Goal: Information Seeking & Learning: Learn about a topic

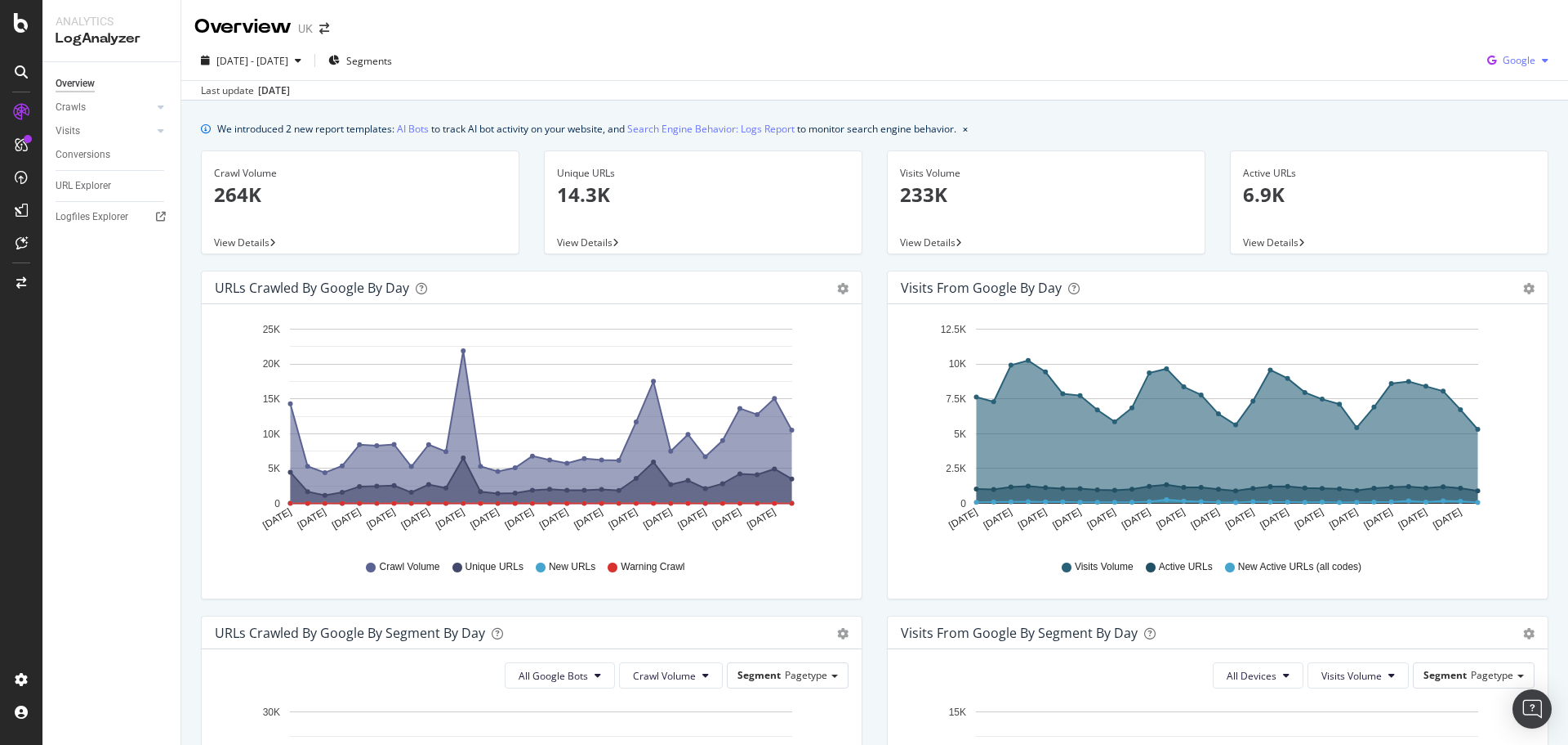
click at [1493, 73] on button "Google" at bounding box center [1518, 60] width 74 height 27
click at [1496, 125] on span "Bing" at bounding box center [1519, 124] width 60 height 15
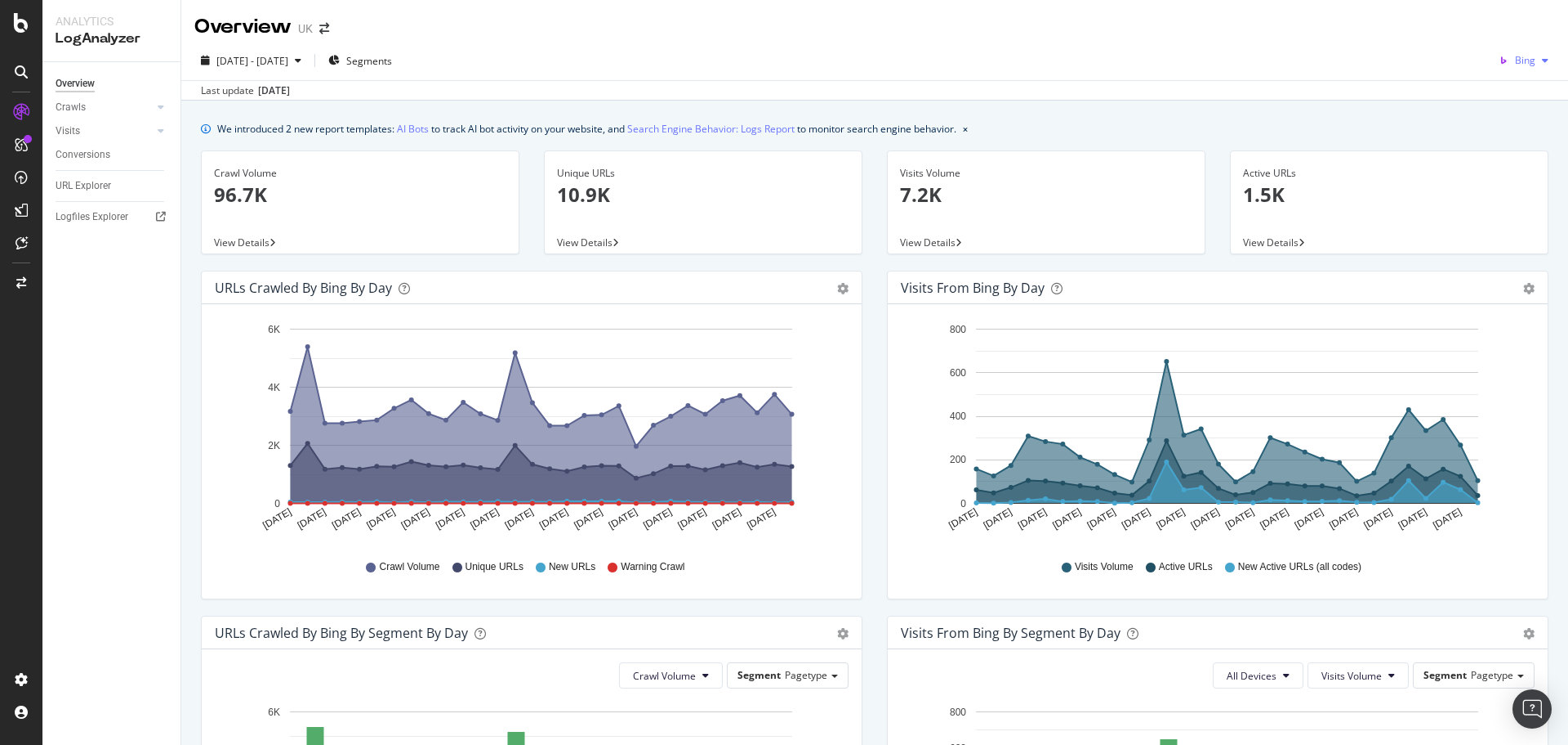
click at [1515, 60] on span "Bing" at bounding box center [1525, 60] width 20 height 14
click at [1523, 150] on span "OpenAI" at bounding box center [1519, 154] width 60 height 15
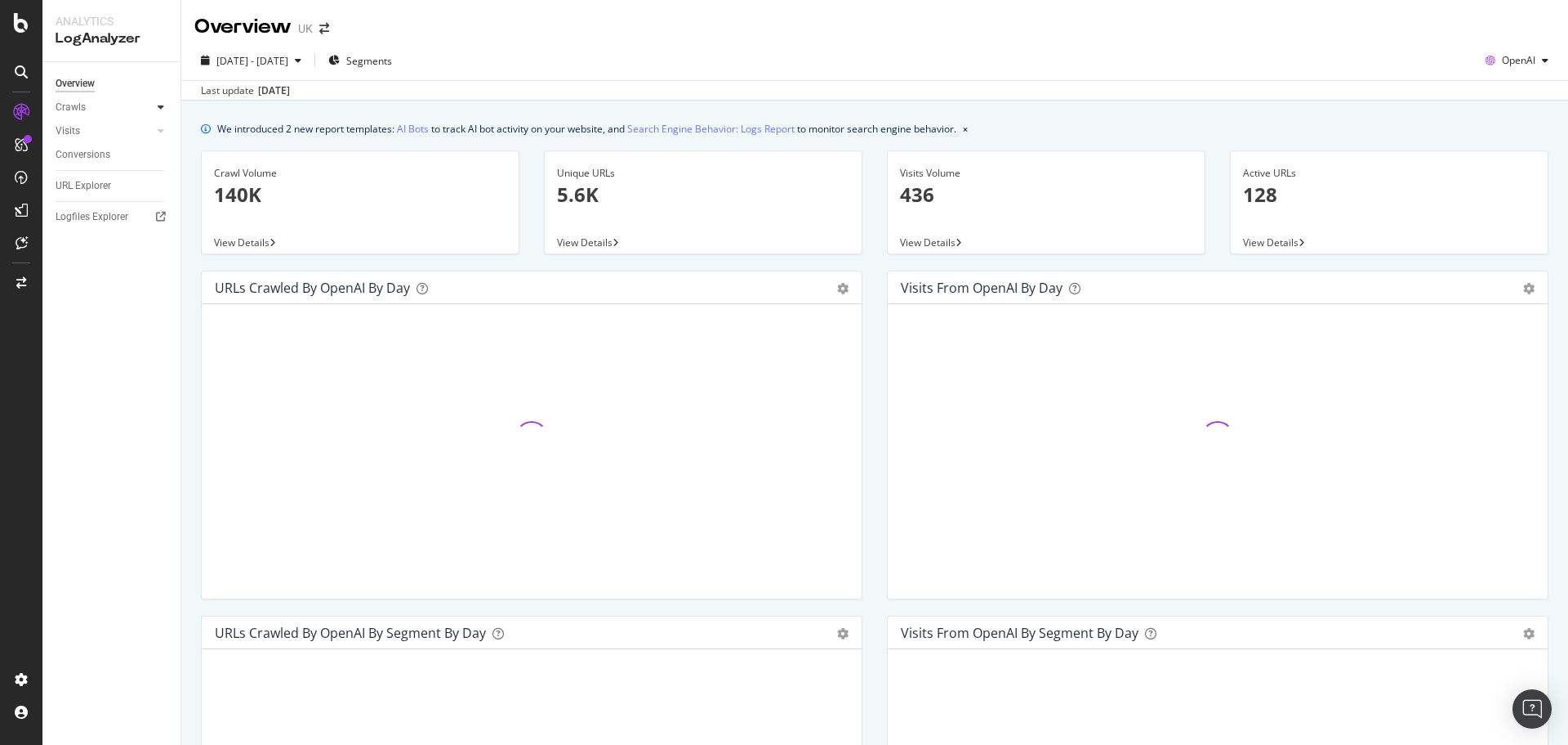
click at [159, 105] on icon at bounding box center [160, 106] width 6 height 10
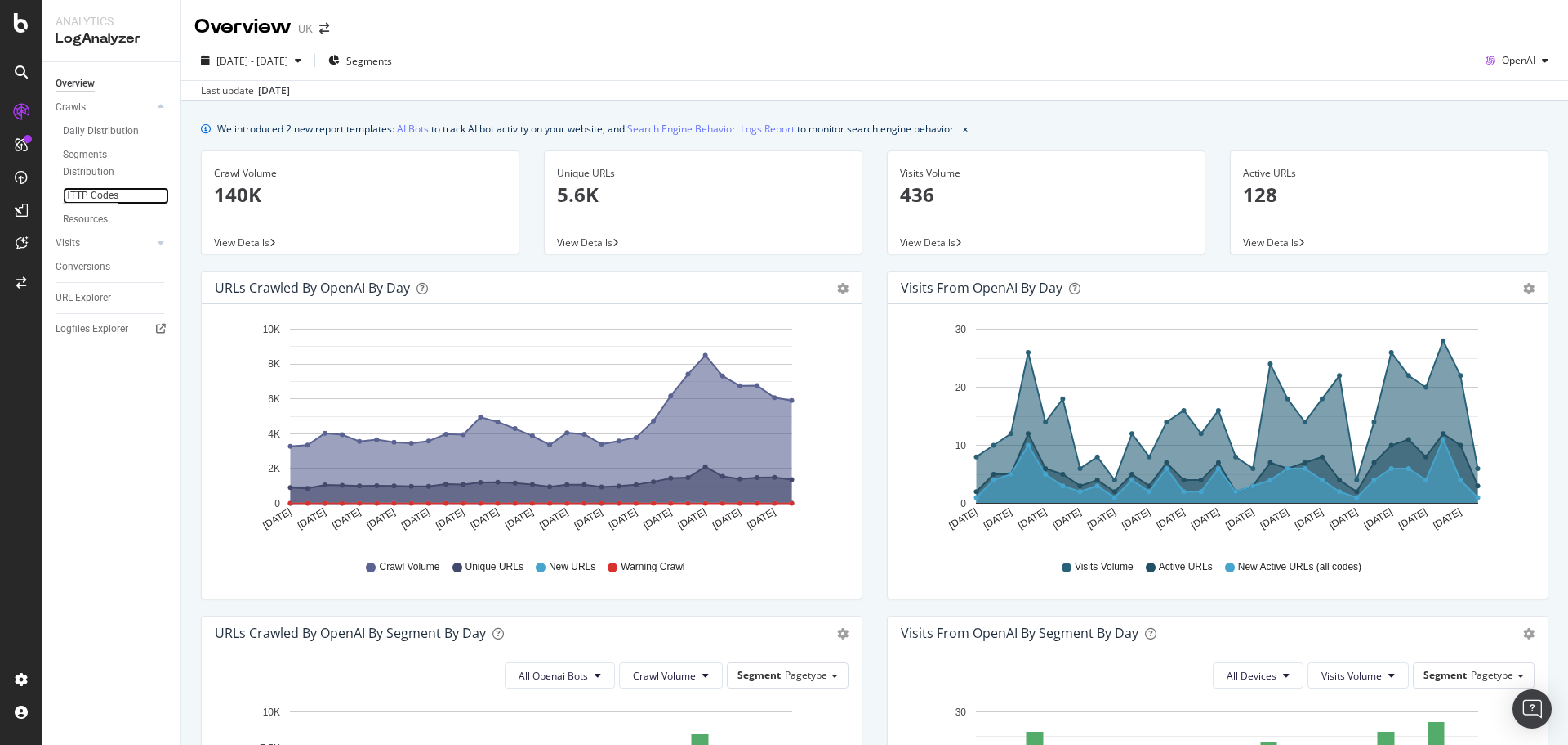
click at [109, 198] on div "HTTP Codes" at bounding box center [91, 195] width 56 height 17
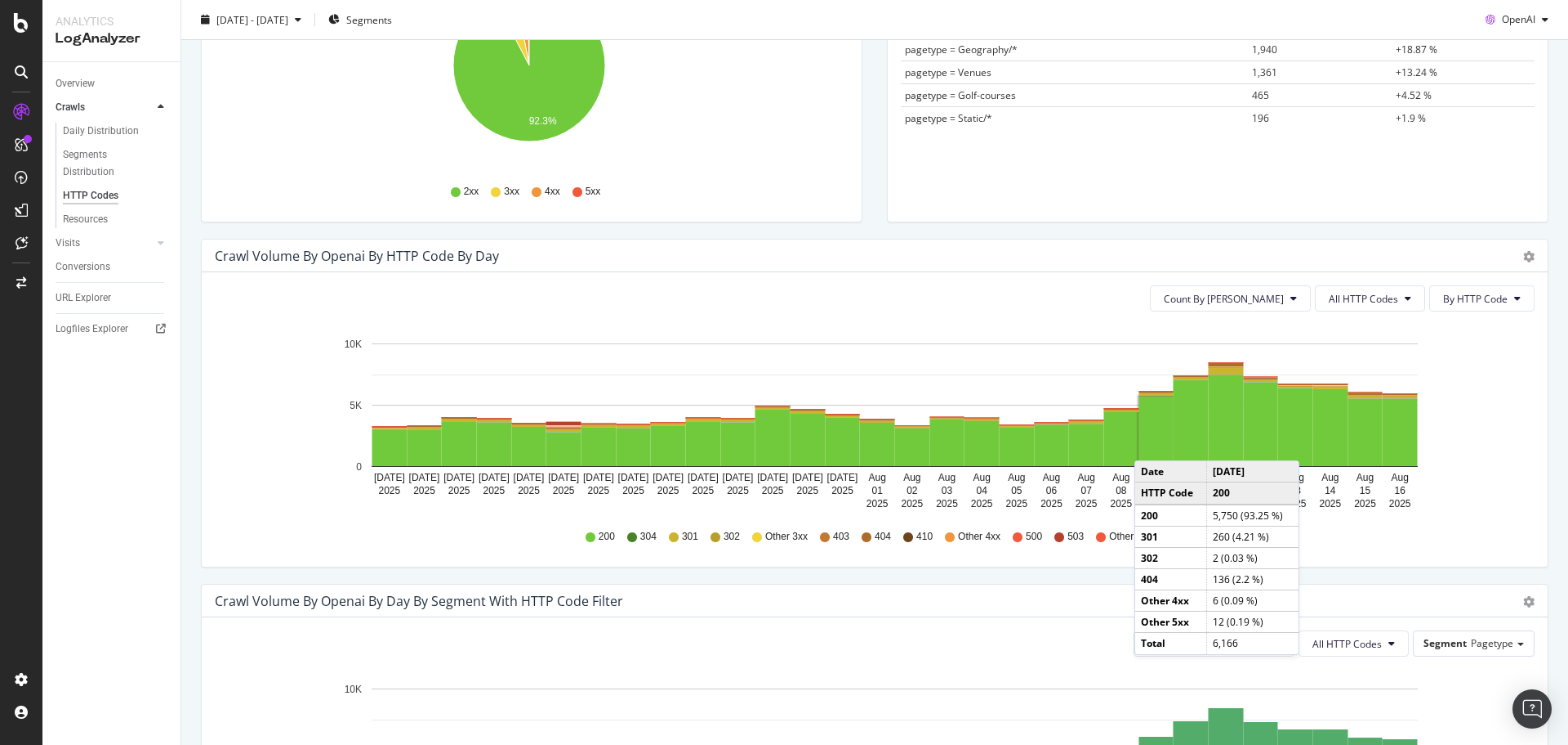
scroll to position [572, 0]
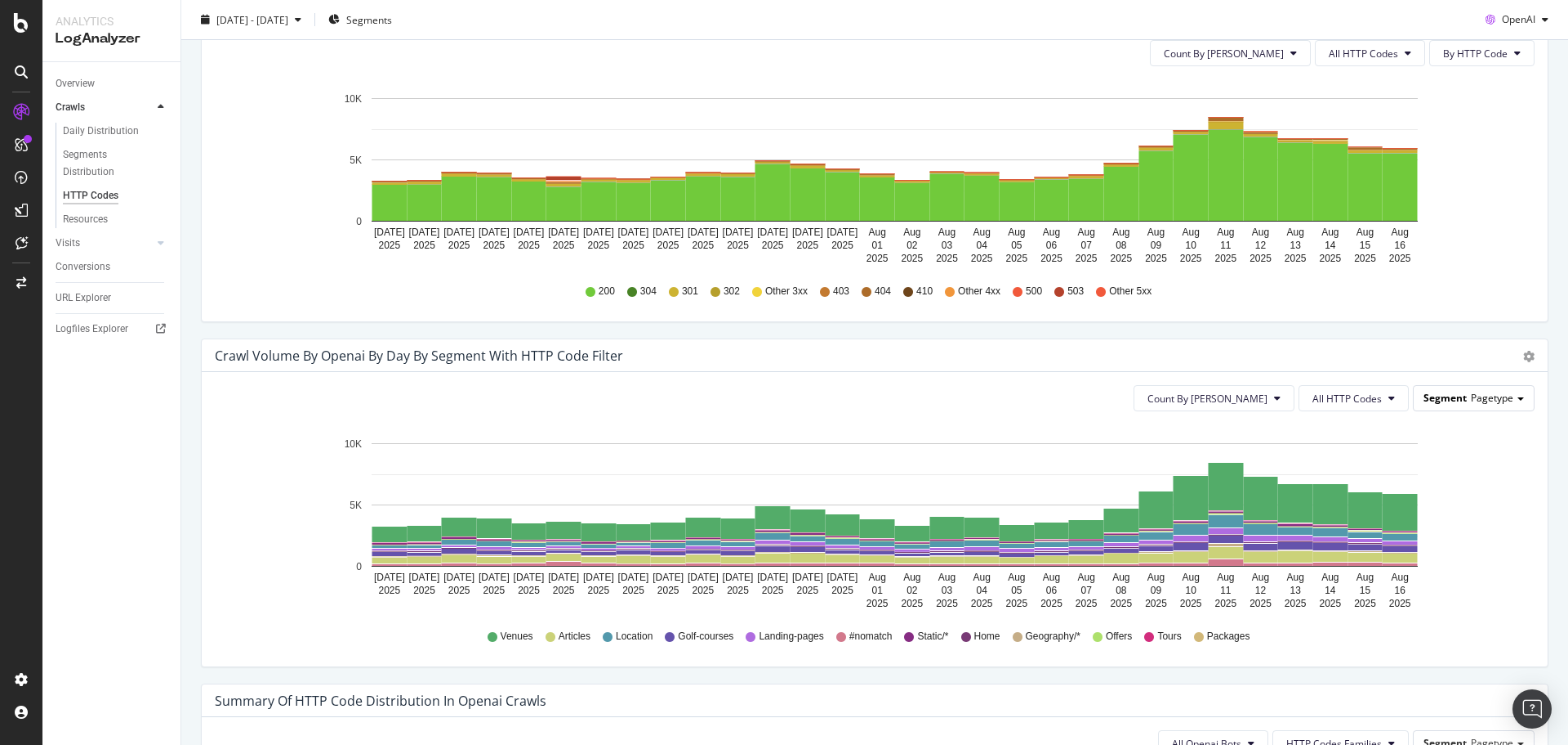
click at [1518, 398] on span at bounding box center [1520, 399] width 6 height 4
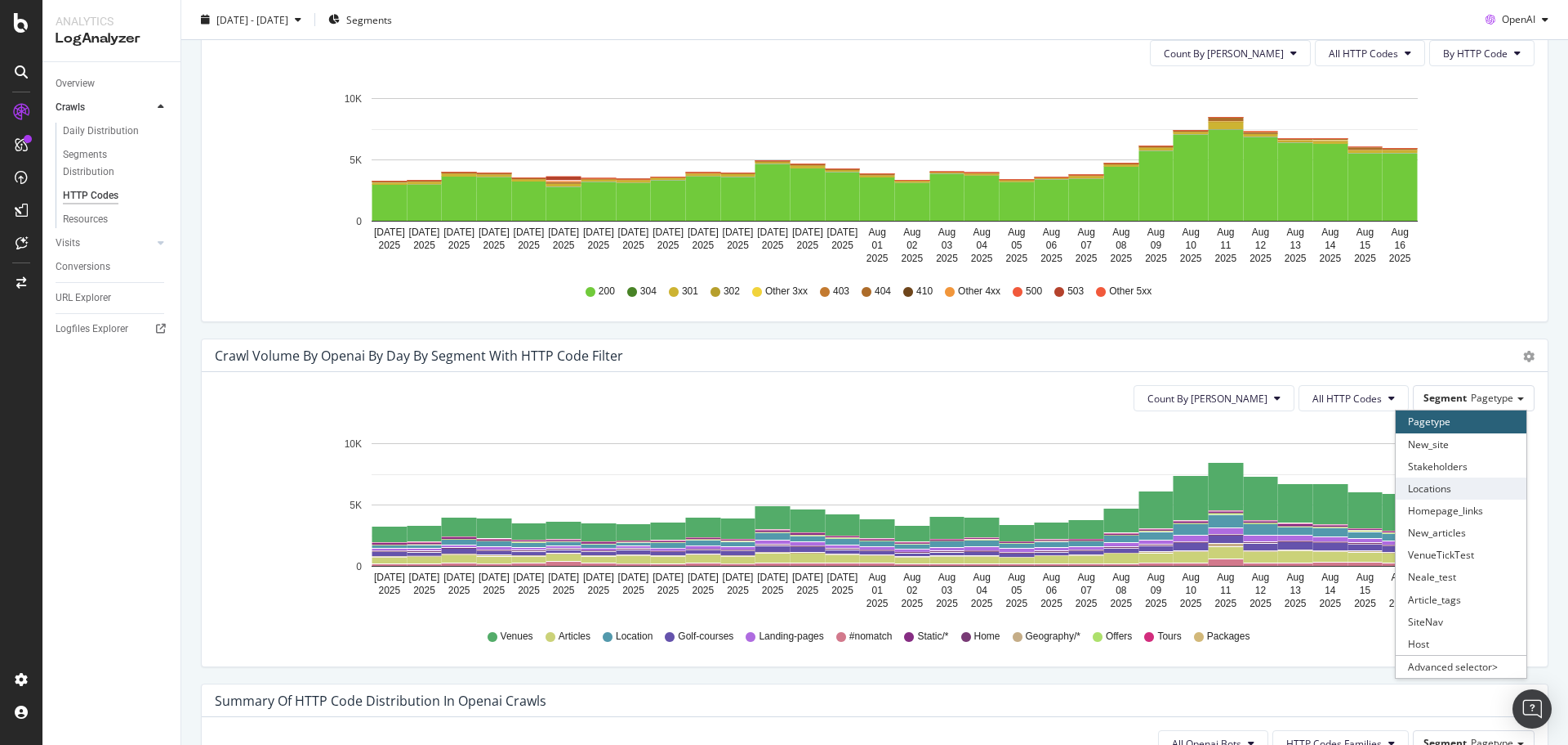
click at [1444, 491] on div "Locations" at bounding box center [1461, 488] width 131 height 22
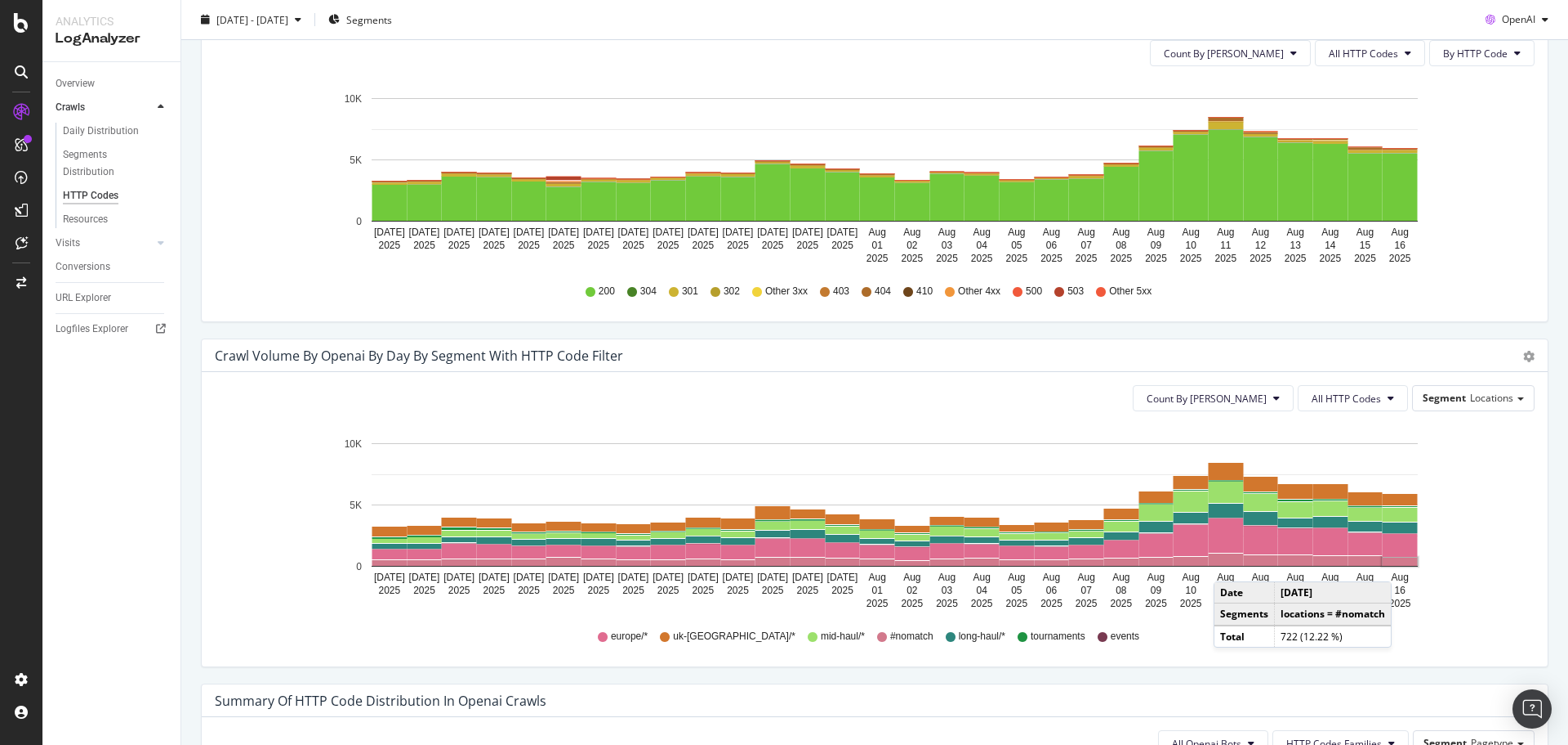
click at [1396, 564] on rect "A chart." at bounding box center [1400, 561] width 35 height 8
